Goal: Information Seeking & Learning: Understand process/instructions

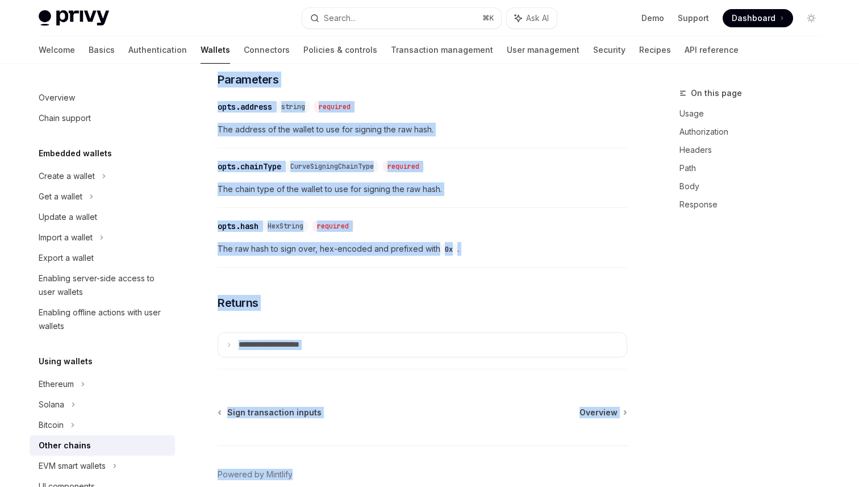
scroll to position [576, 0]
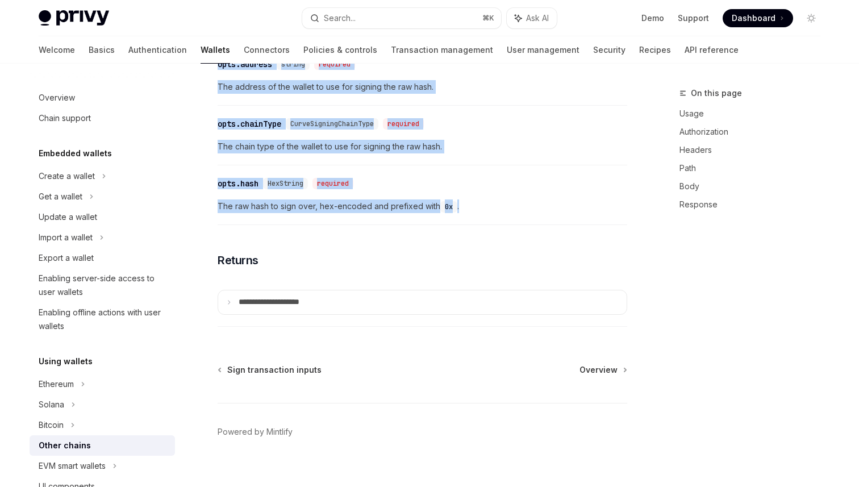
drag, startPoint x: 216, startPoint y: 111, endPoint x: 482, endPoint y: 211, distance: 283.4
click at [482, 211] on div "Using wallets Other chains OpenAI Open in ChatGPT OpenAI Open in ChatGPT For ch…" at bounding box center [315, 6] width 627 height 990
copy div "Other chains OpenAI Open in ChatGPT OpenAI Open in ChatGPT For chains supported…"
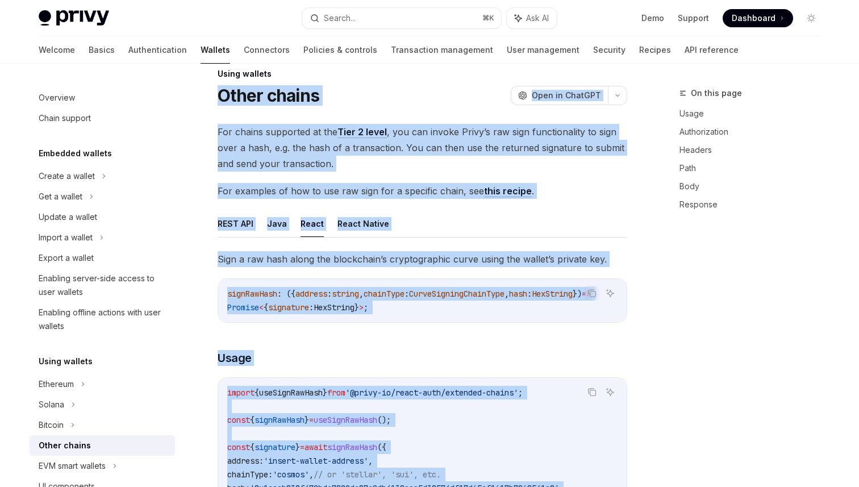
scroll to position [0, 0]
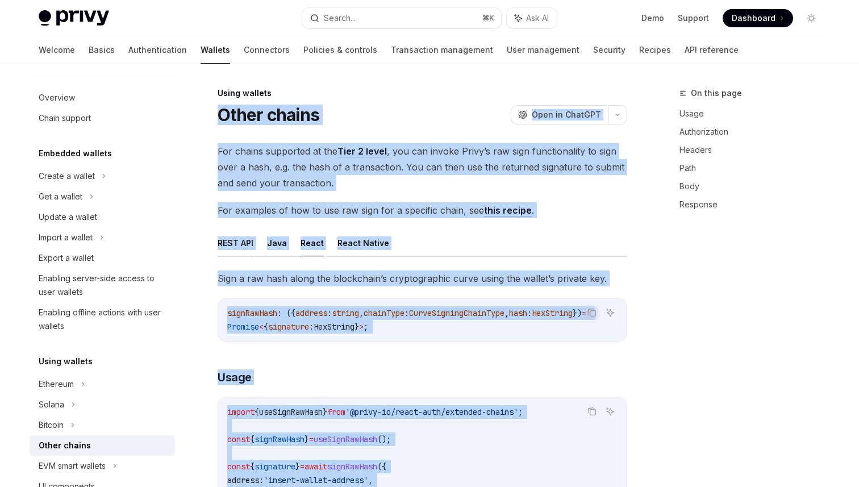
click at [236, 244] on button "REST API" at bounding box center [236, 243] width 36 height 27
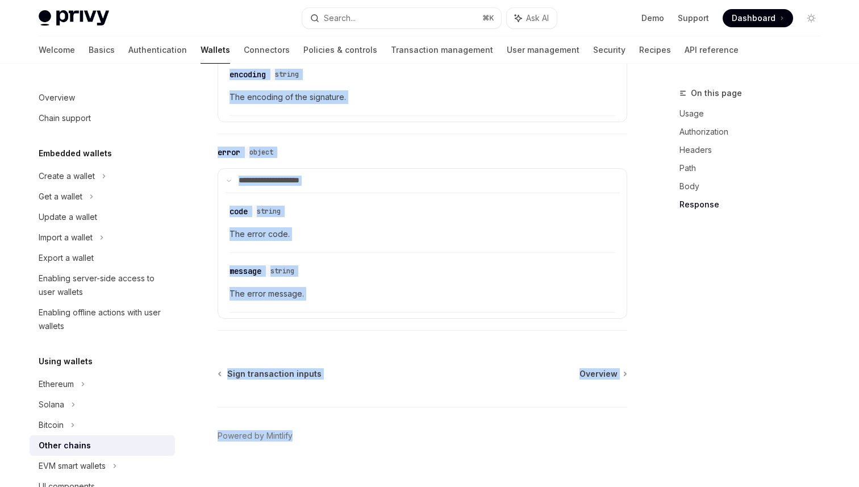
scroll to position [1407, 0]
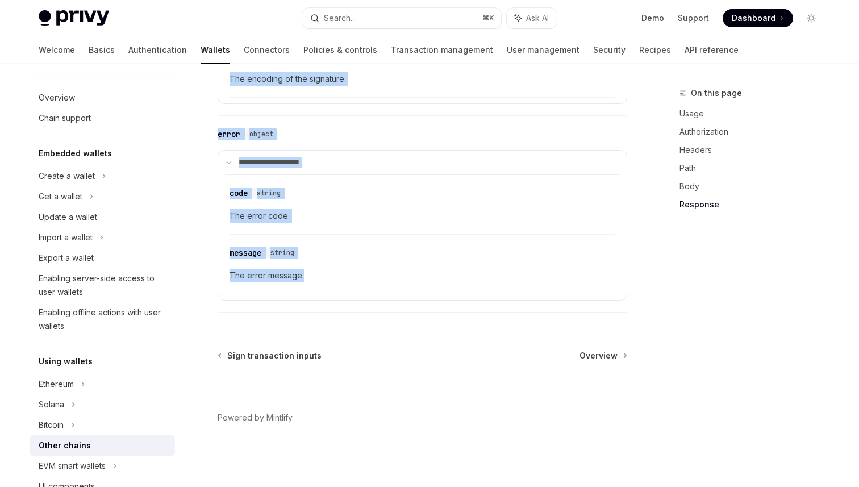
drag, startPoint x: 218, startPoint y: 95, endPoint x: 586, endPoint y: 306, distance: 424.7
copy div "Using wallets Other chains OpenAI Open in ChatGPT OpenAI Open in ChatGPT For ch…"
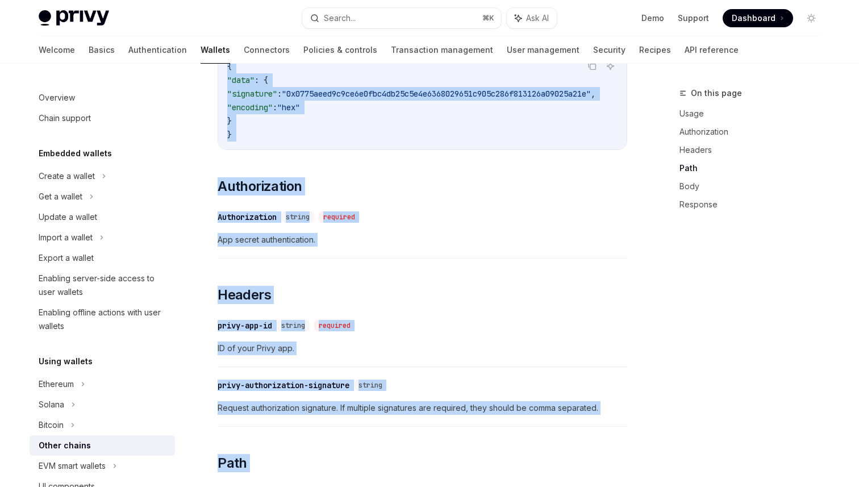
scroll to position [0, 0]
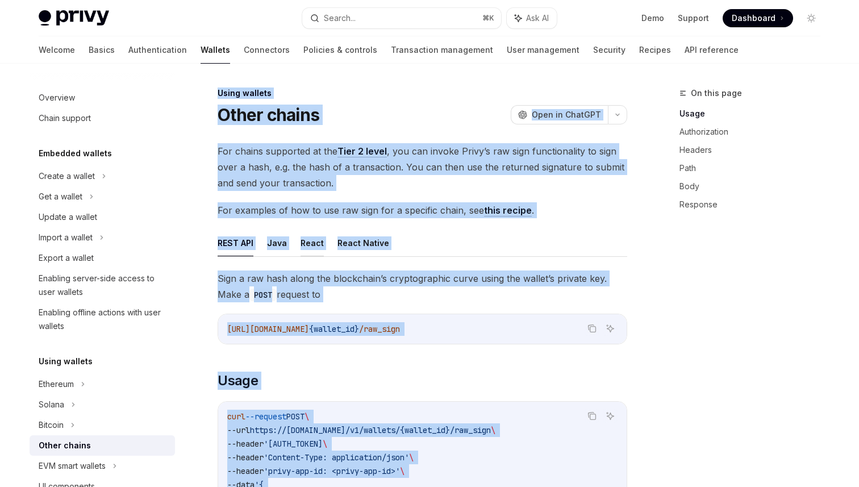
click at [319, 252] on button "React" at bounding box center [312, 243] width 23 height 27
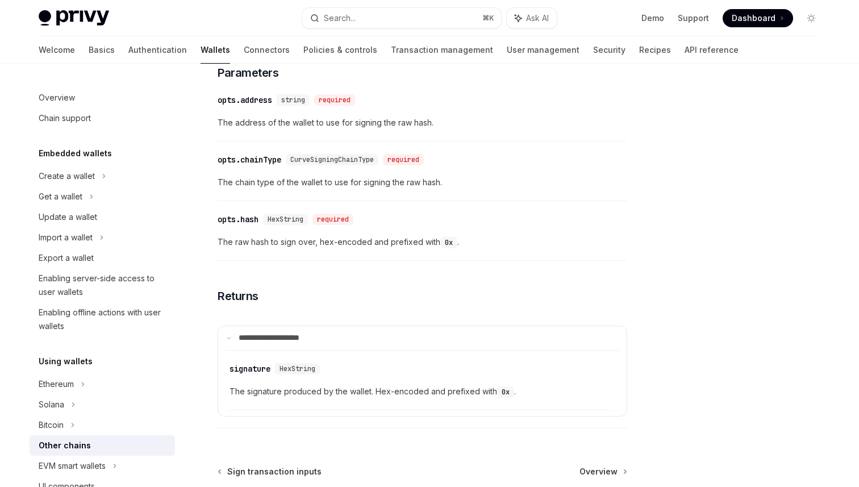
scroll to position [541, 0]
click at [572, 373] on div "​ signature HexString" at bounding box center [417, 367] width 374 height 14
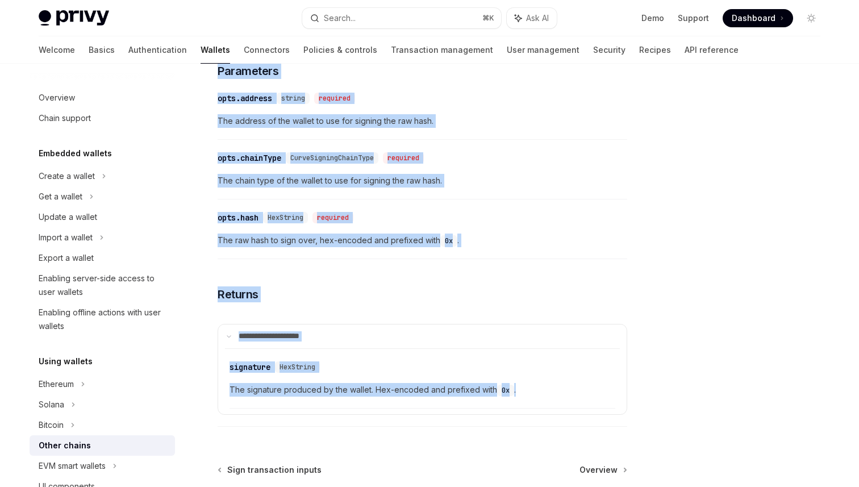
scroll to position [0, 0]
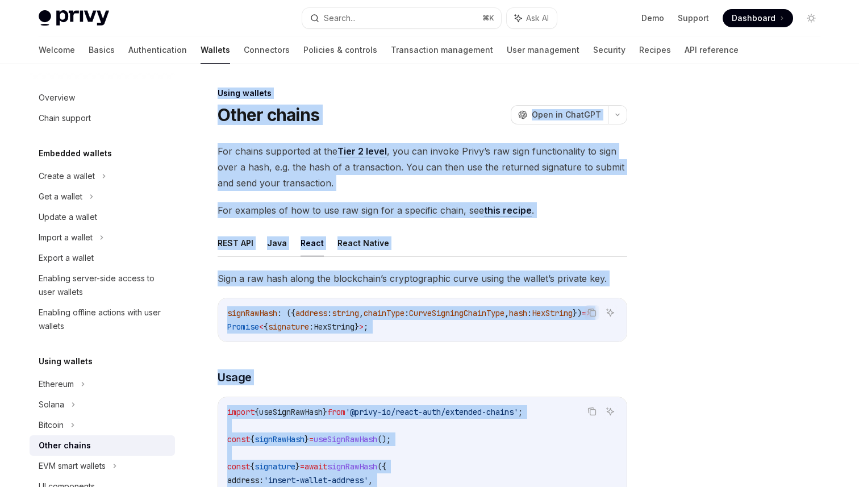
drag, startPoint x: 539, startPoint y: 408, endPoint x: 204, endPoint y: 94, distance: 458.7
copy div "Using wallets Other chains OpenAI Open in ChatGPT OpenAI Open in ChatGPT For ch…"
click at [316, 241] on button "React" at bounding box center [312, 243] width 23 height 27
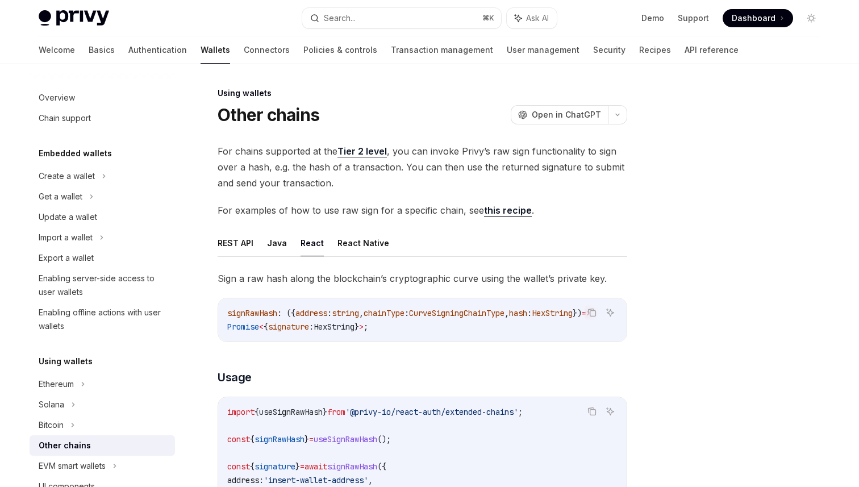
click at [677, 231] on div at bounding box center [743, 286] width 173 height 401
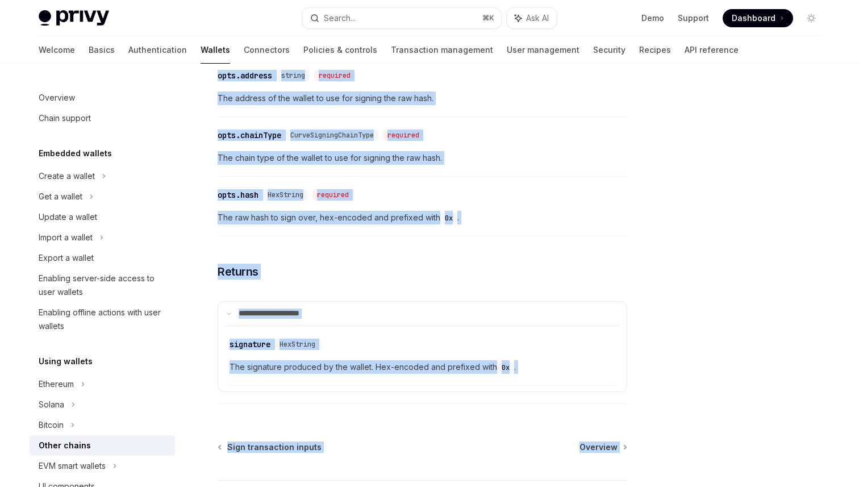
scroll to position [576, 0]
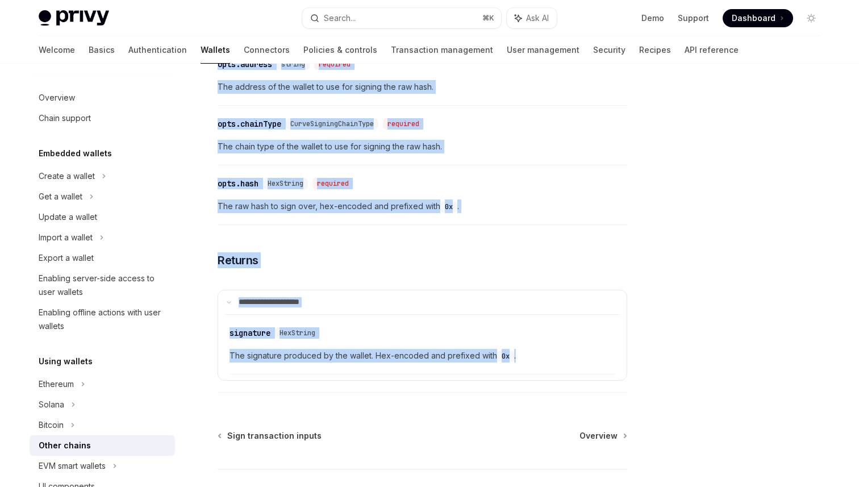
drag, startPoint x: 216, startPoint y: 113, endPoint x: 551, endPoint y: 385, distance: 430.6
click at [551, 385] on div "Using wallets Other chains OpenAI Open in ChatGPT OpenAI Open in ChatGPT For ch…" at bounding box center [315, 39] width 627 height 1056
copy div "Other chains OpenAI Open in ChatGPT OpenAI Open in ChatGPT For chains supported…"
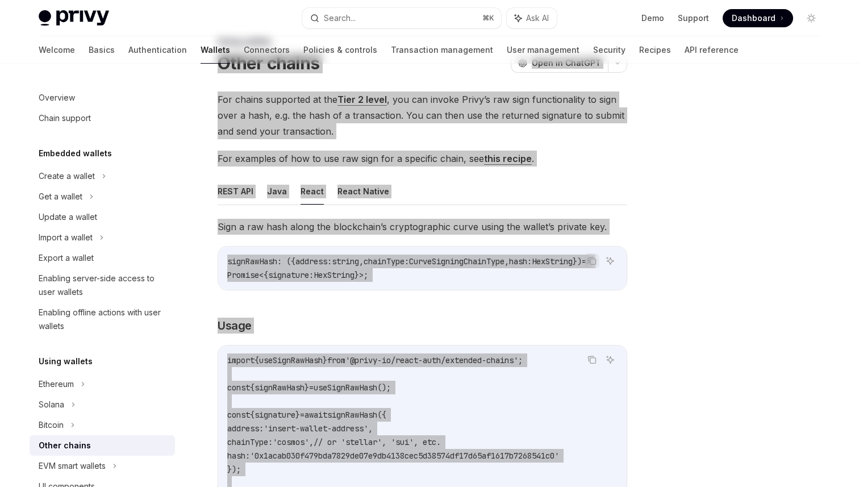
scroll to position [0, 0]
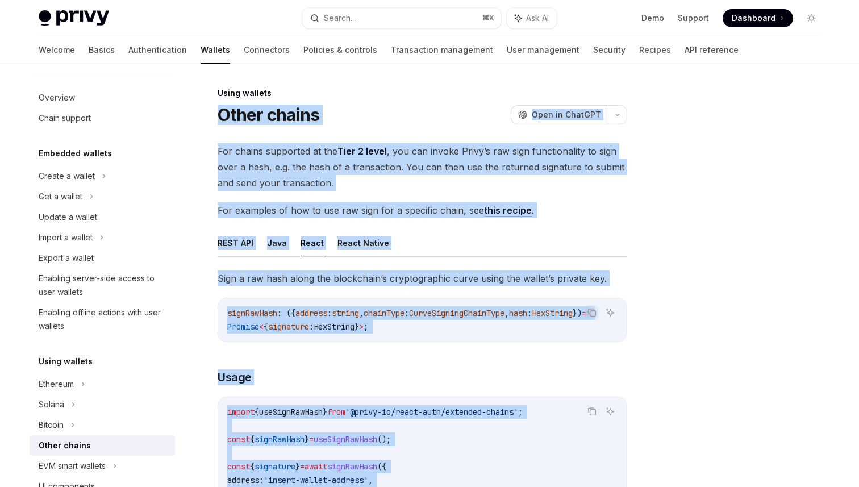
click at [526, 238] on ul "REST API Java React React Native" at bounding box center [423, 243] width 410 height 27
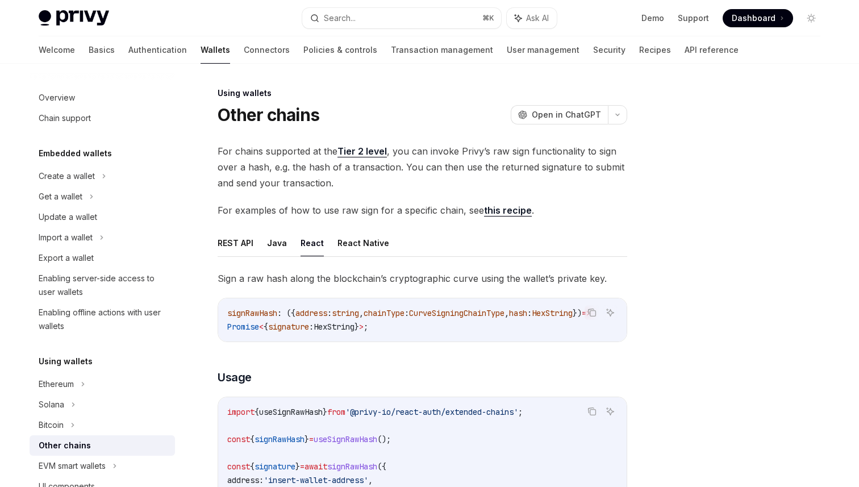
click at [513, 209] on link "this recipe" at bounding box center [508, 211] width 48 height 12
click at [244, 242] on button "REST API" at bounding box center [236, 243] width 36 height 27
type textarea "*"
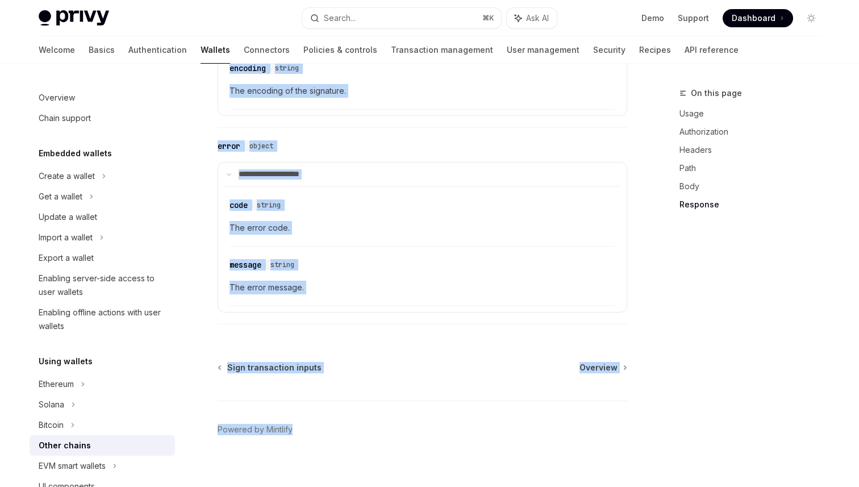
scroll to position [1407, 0]
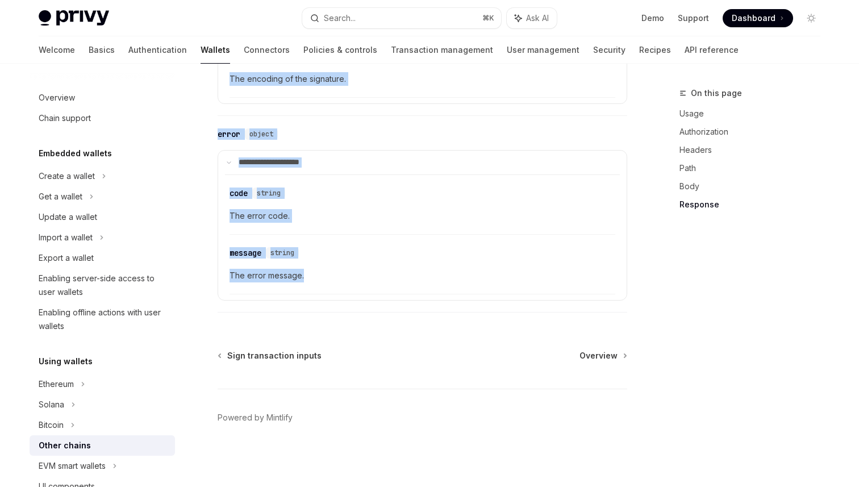
drag, startPoint x: 218, startPoint y: 102, endPoint x: 458, endPoint y: 291, distance: 306.2
copy div "Other chains OpenAI Open in ChatGPT OpenAI Open in ChatGPT For chains supported…"
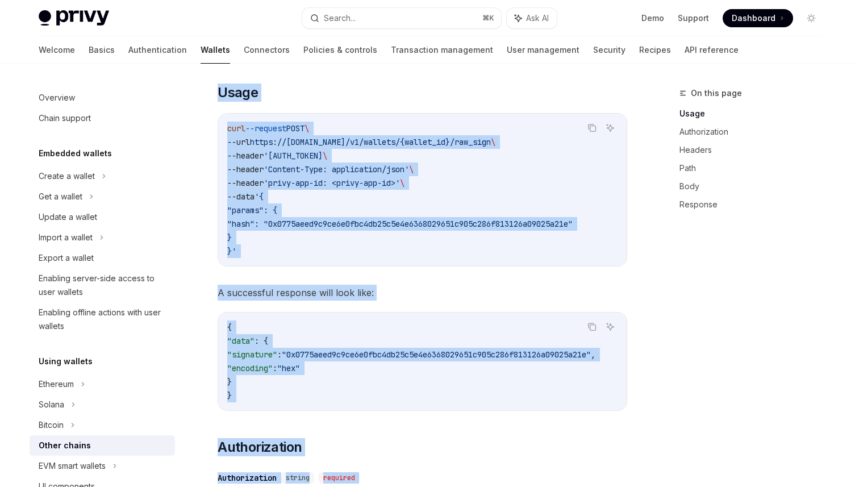
scroll to position [0, 0]
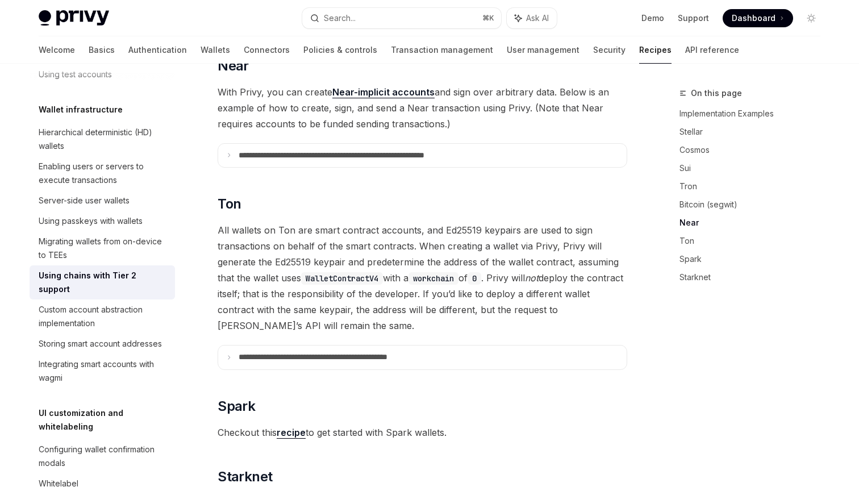
scroll to position [1147, 0]
